Goal: Task Accomplishment & Management: Complete application form

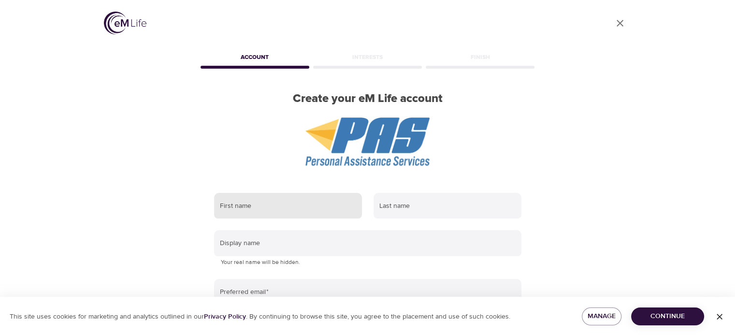
click at [231, 206] on input "text" at bounding box center [288, 206] width 148 height 26
type input "[PERSON_NAME]"
type input "[PERSON_NAME][EMAIL_ADDRESS][DOMAIN_NAME]"
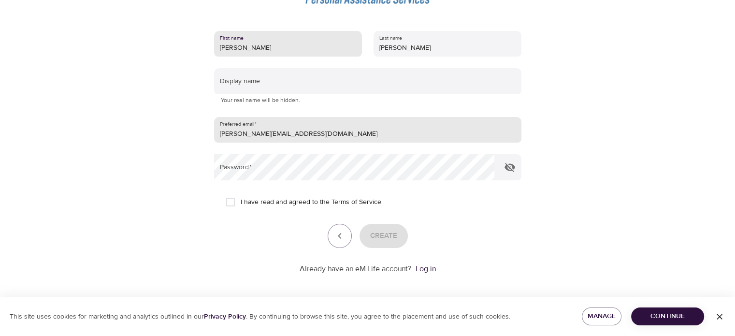
scroll to position [165, 0]
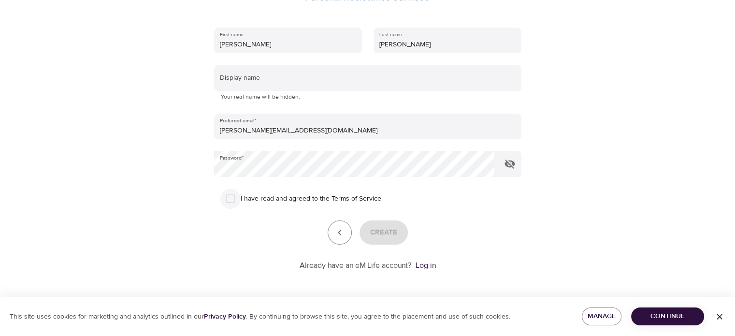
click at [235, 197] on input "I have read and agreed to the Terms of Service" at bounding box center [230, 198] width 20 height 20
checkbox input "true"
click at [381, 231] on span "Create" at bounding box center [383, 232] width 27 height 13
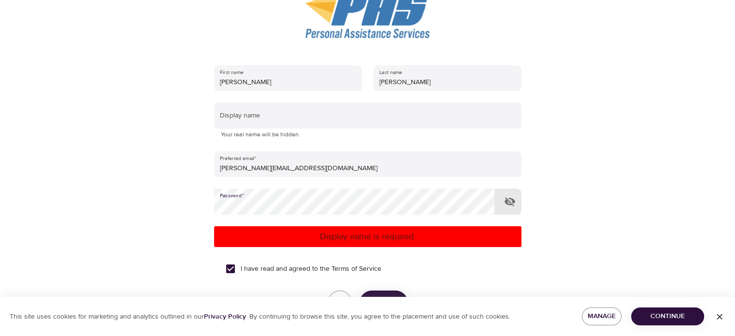
scroll to position [69, 0]
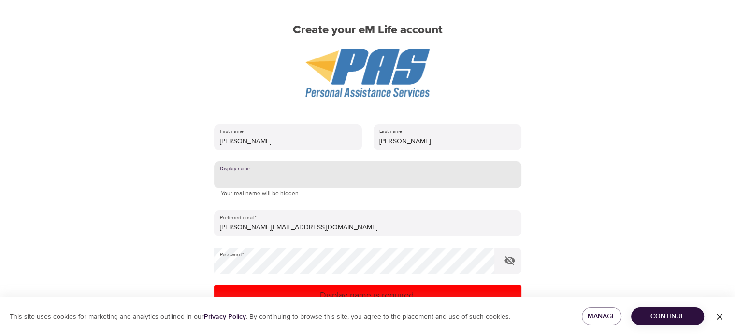
click at [269, 172] on input "text" at bounding box center [367, 174] width 307 height 26
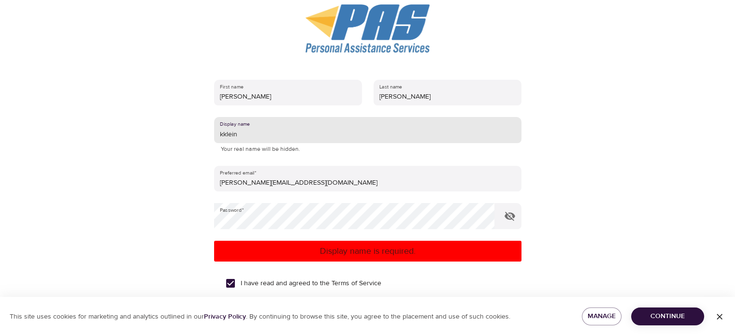
scroll to position [165, 0]
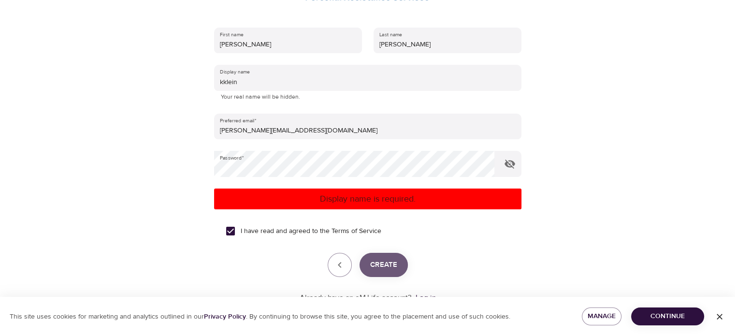
click at [384, 263] on span "Create" at bounding box center [383, 264] width 27 height 13
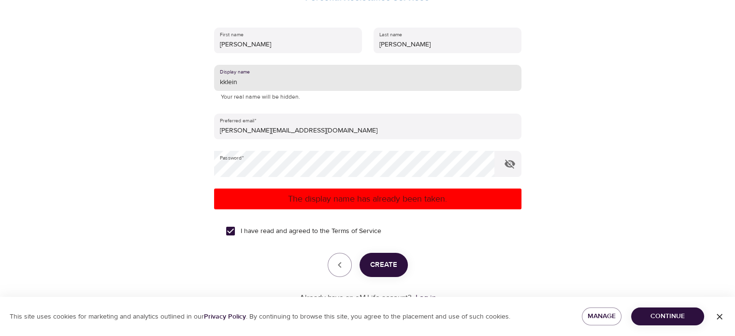
click at [241, 86] on input "kklein" at bounding box center [367, 78] width 307 height 26
type input "kkleinsc"
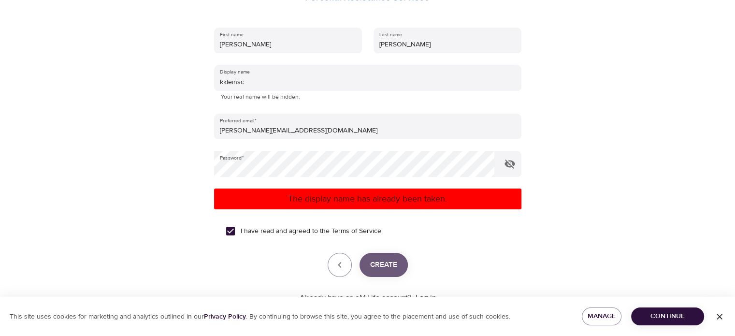
click at [378, 258] on span "Create" at bounding box center [383, 264] width 27 height 13
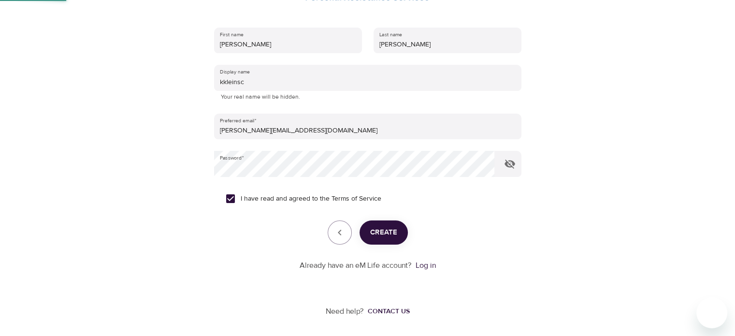
scroll to position [74, 0]
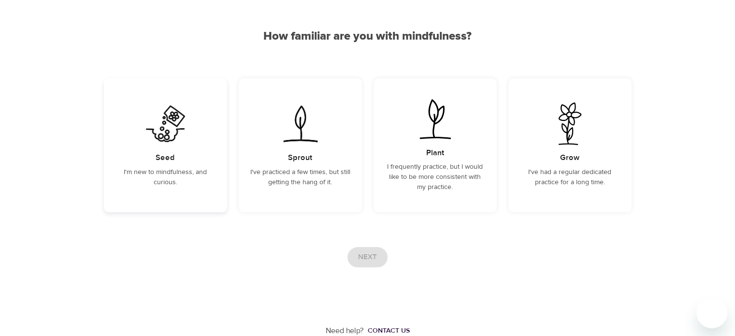
click at [174, 178] on p "I'm new to mindfulness, and curious." at bounding box center [165, 177] width 100 height 20
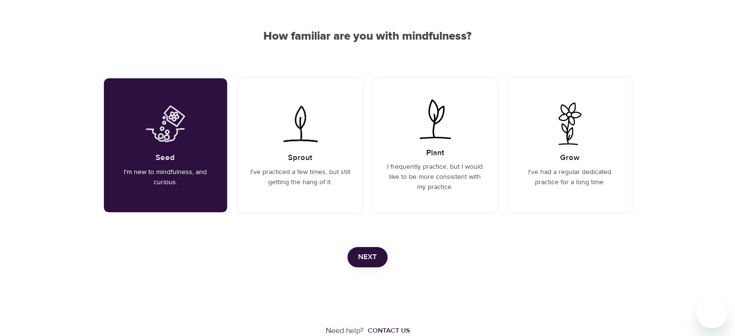
click at [359, 260] on span "Next" at bounding box center [367, 257] width 19 height 13
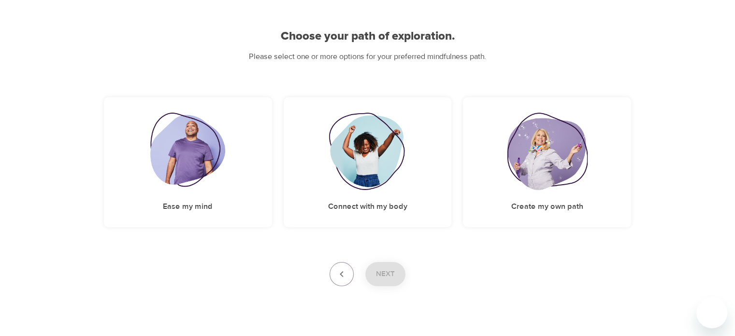
scroll to position [89, 0]
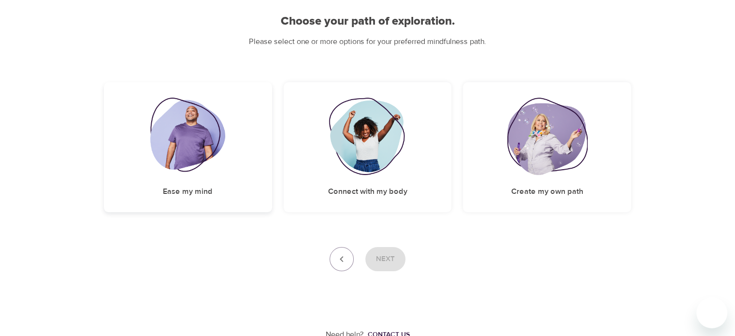
click at [228, 206] on div "Ease my mind" at bounding box center [188, 147] width 168 height 130
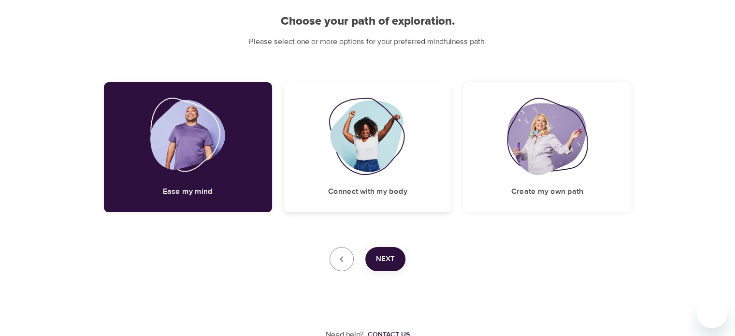
click at [350, 195] on h5 "Connect with my body" at bounding box center [366, 191] width 79 height 10
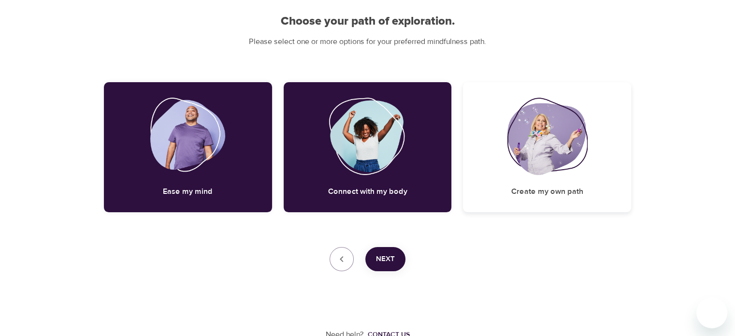
click at [529, 173] on img at bounding box center [547, 136] width 80 height 77
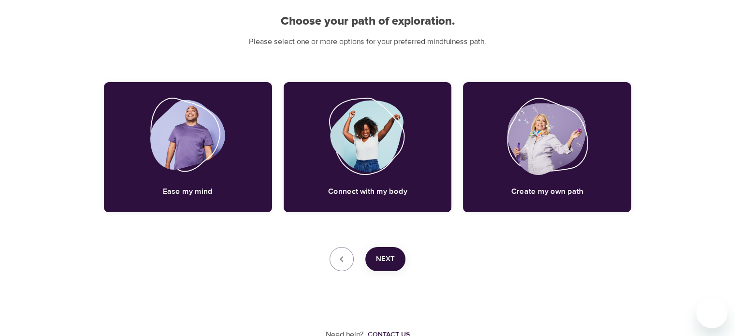
click at [396, 255] on button "Next" at bounding box center [385, 259] width 40 height 24
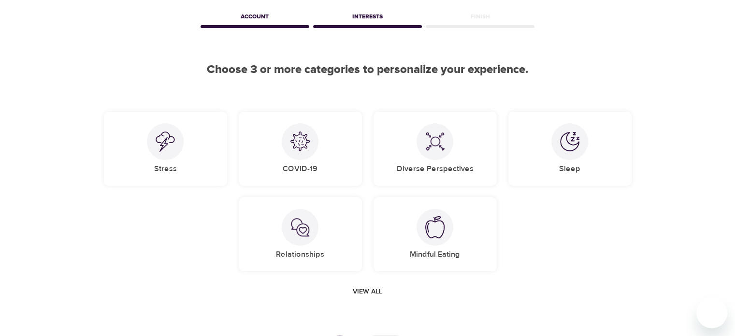
scroll to position [32, 0]
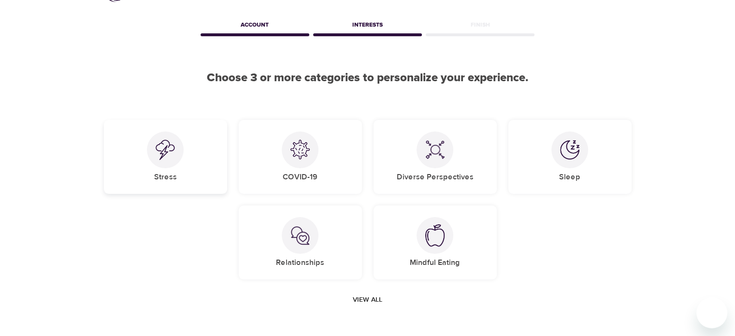
click at [172, 180] on h5 "Stress" at bounding box center [165, 177] width 23 height 10
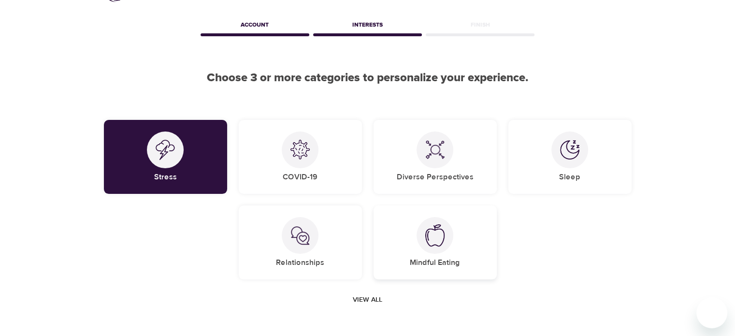
click at [459, 256] on div "Mindful Eating" at bounding box center [434, 242] width 123 height 74
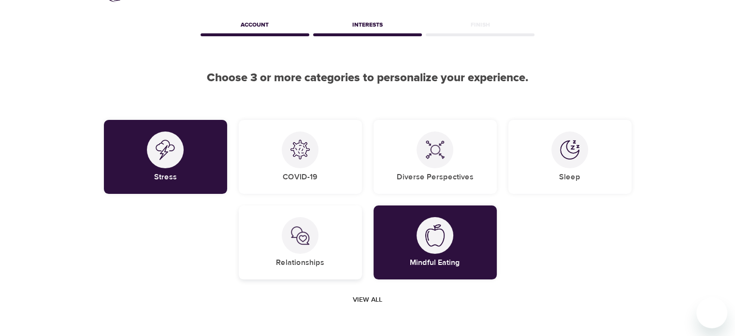
click at [301, 240] on img at bounding box center [299, 235] width 19 height 19
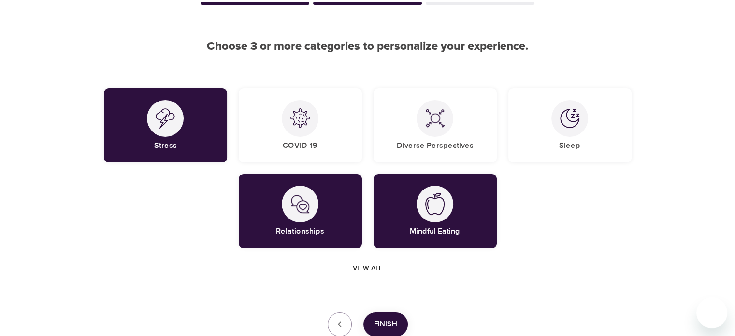
scroll to position [129, 0]
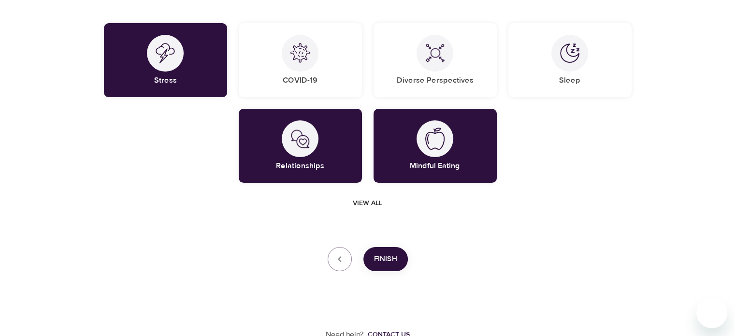
click at [371, 256] on button "Finish" at bounding box center [385, 259] width 44 height 24
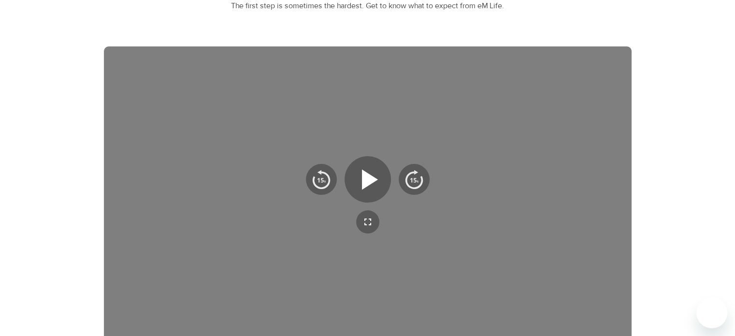
scroll to position [114, 0]
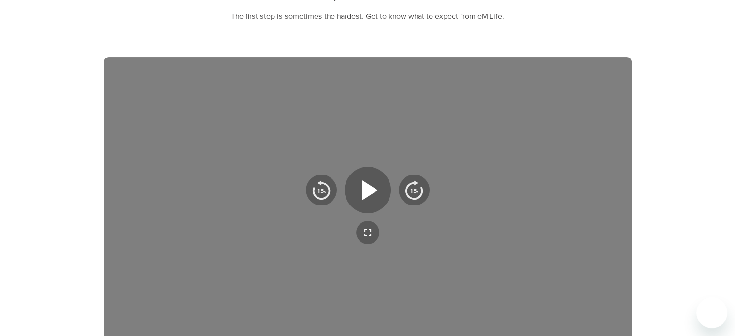
drag, startPoint x: 718, startPoint y: 0, endPoint x: 485, endPoint y: 44, distance: 237.3
click at [485, 44] on div "kkleinsc, welcome to eM Life! The first step is sometimes the hardest. Get to k…" at bounding box center [367, 171] width 527 height 364
drag, startPoint x: 643, startPoint y: 0, endPoint x: 357, endPoint y: 34, distance: 288.0
click at [357, 34] on div "kkleinsc, welcome to eM Life! The first step is sometimes the hardest. Get to k…" at bounding box center [367, 171] width 527 height 364
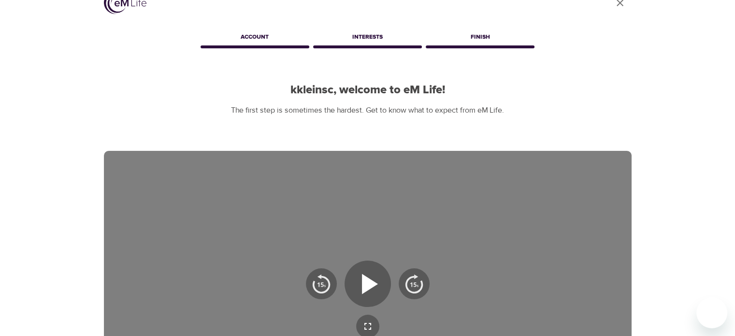
scroll to position [0, 0]
